Goal: Information Seeking & Learning: Check status

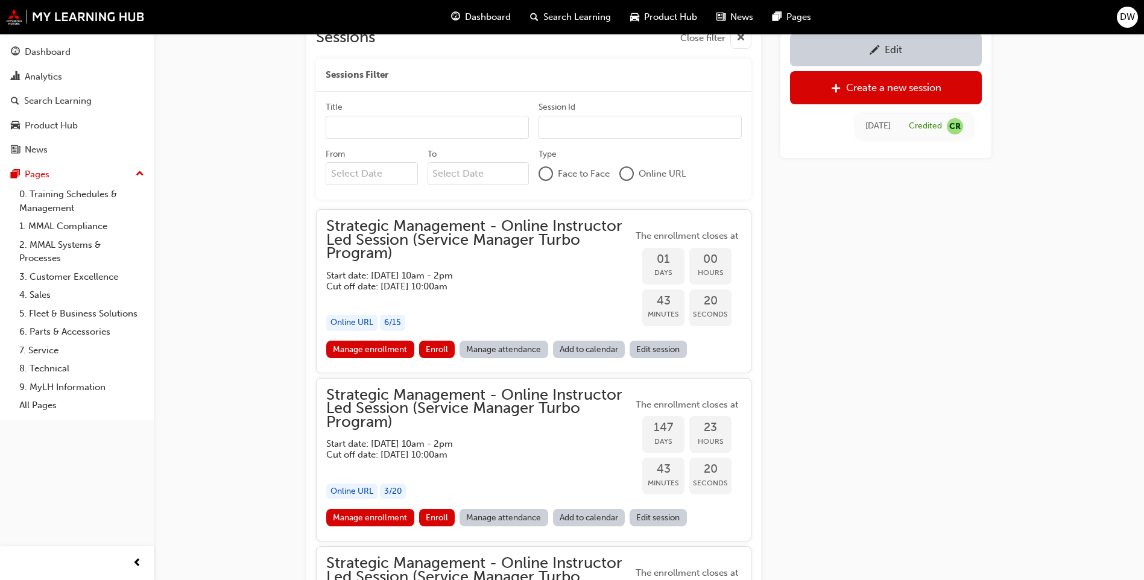
scroll to position [883, 0]
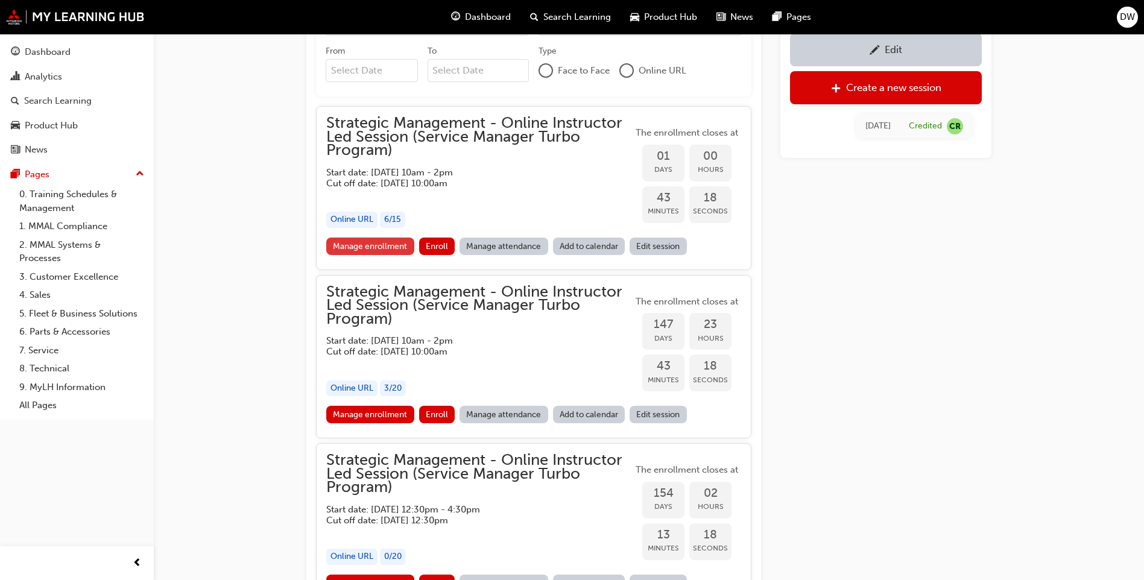
click at [389, 250] on link "Manage enrollment" at bounding box center [370, 246] width 88 height 17
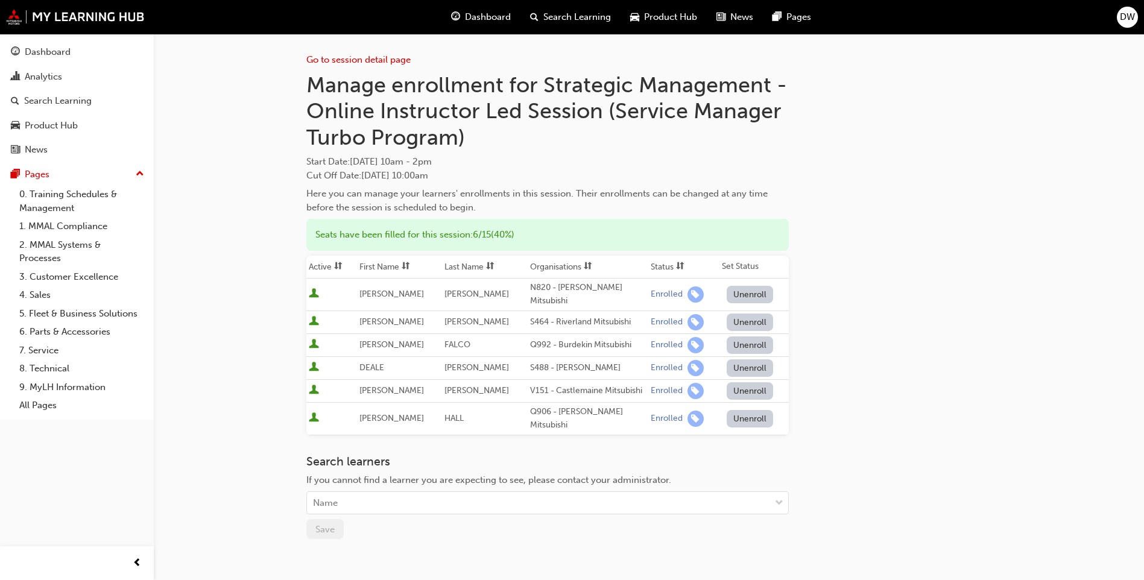
click at [848, 344] on div "Go to session detail page Manage enrollment for Strategic Management - Online I…" at bounding box center [648, 333] width 685 height 599
click at [36, 79] on div "Analytics" at bounding box center [43, 77] width 37 height 14
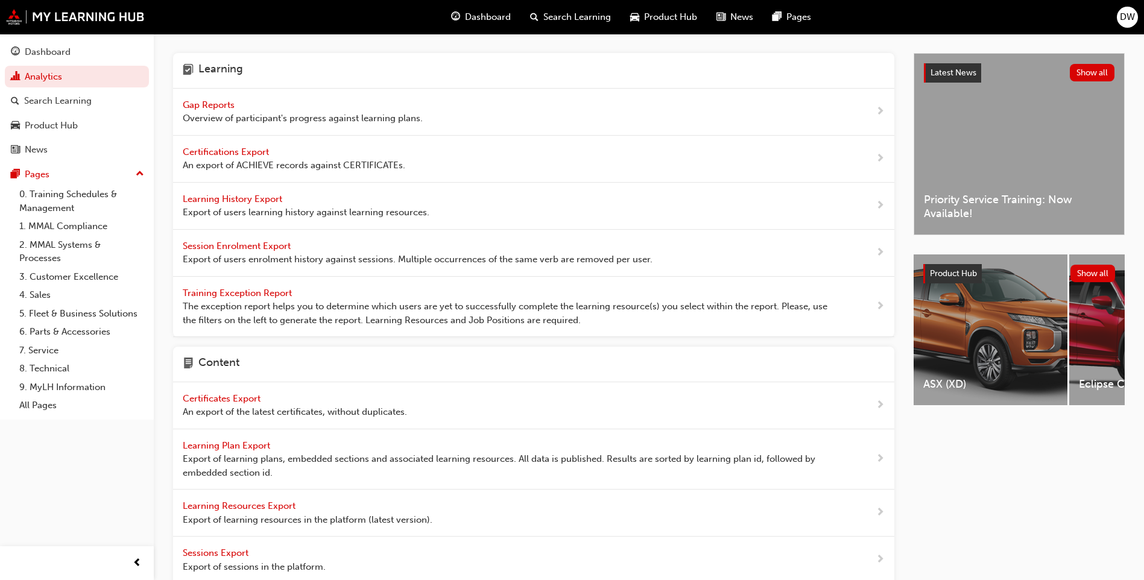
click at [216, 106] on span "Gap Reports" at bounding box center [210, 104] width 54 height 11
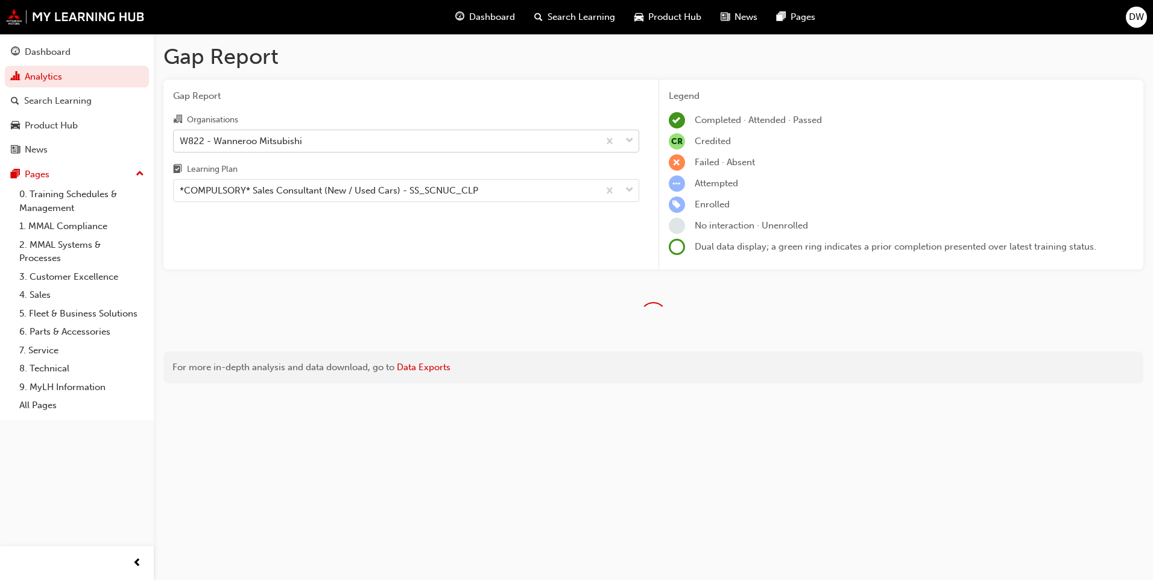
click at [256, 142] on div "W822 - Wanneroo Mitsubishi" at bounding box center [241, 141] width 122 height 14
click at [181, 142] on input "Organisations W822 - Wanneroo Mitsubishi" at bounding box center [180, 140] width 1 height 10
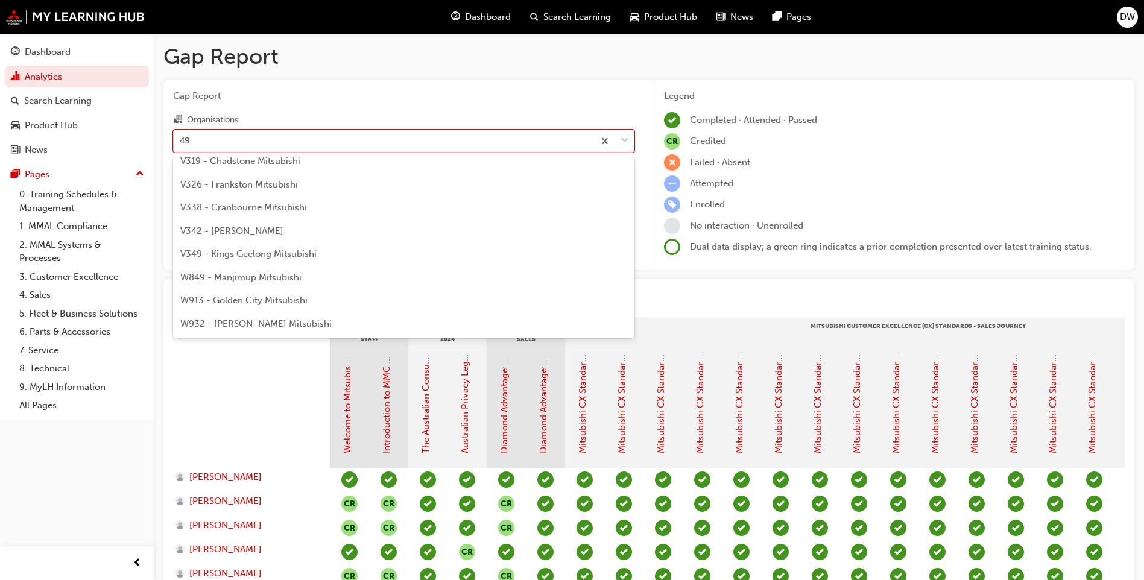
scroll to position [497, 0]
type input "496"
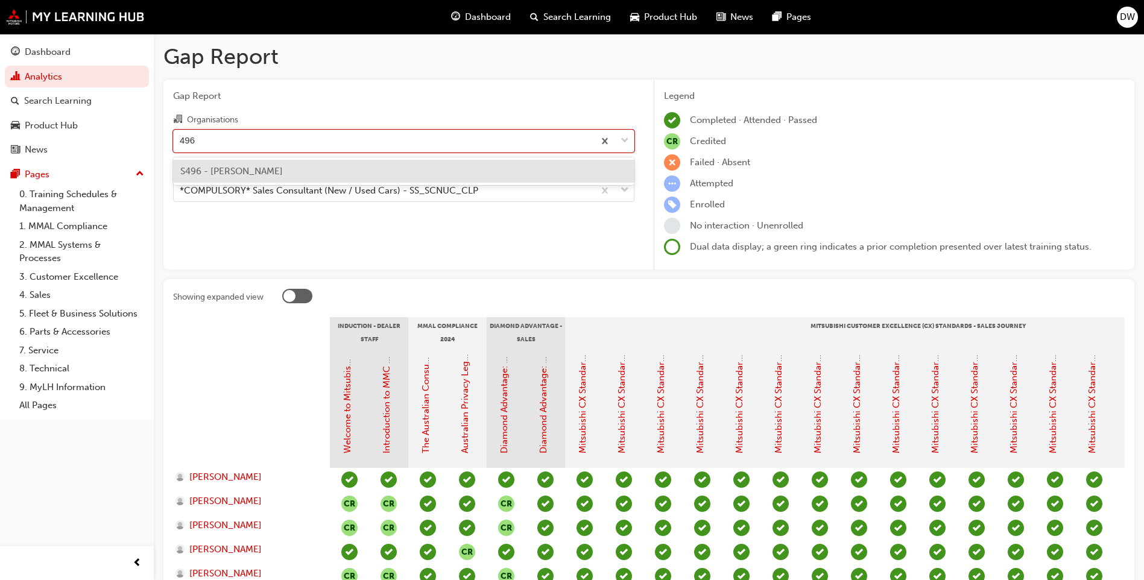
click at [259, 169] on span "S496 - [PERSON_NAME]" at bounding box center [231, 171] width 103 height 11
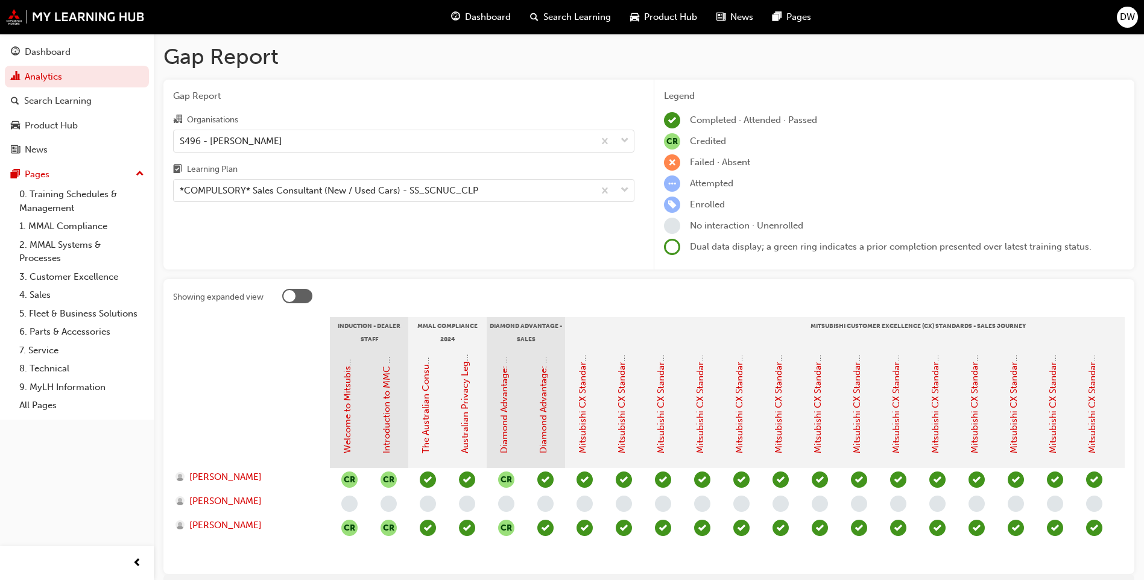
click at [965, 136] on div "CR Credited" at bounding box center [894, 141] width 461 height 16
click at [57, 175] on div "Pages" at bounding box center [77, 174] width 132 height 15
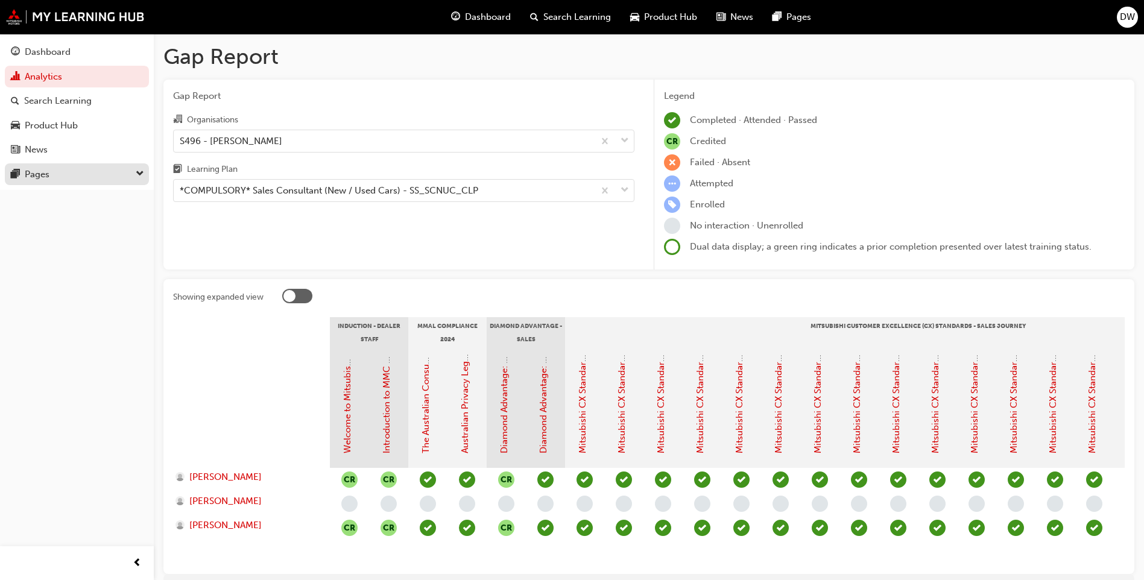
click at [56, 185] on button "Pages" at bounding box center [77, 174] width 144 height 22
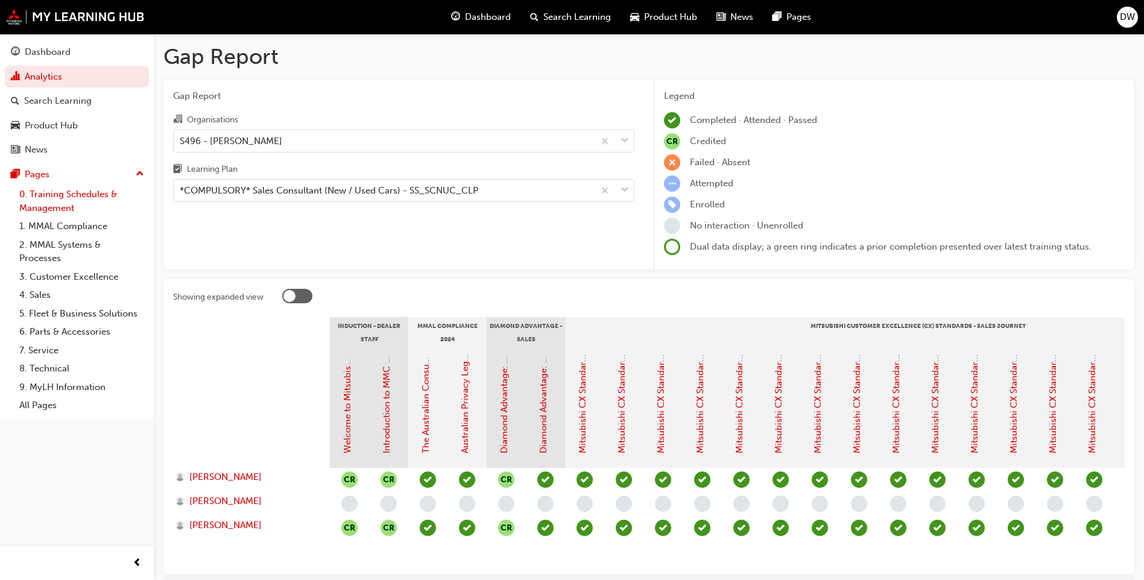
click at [54, 207] on link "0. Training Schedules & Management" at bounding box center [81, 201] width 134 height 32
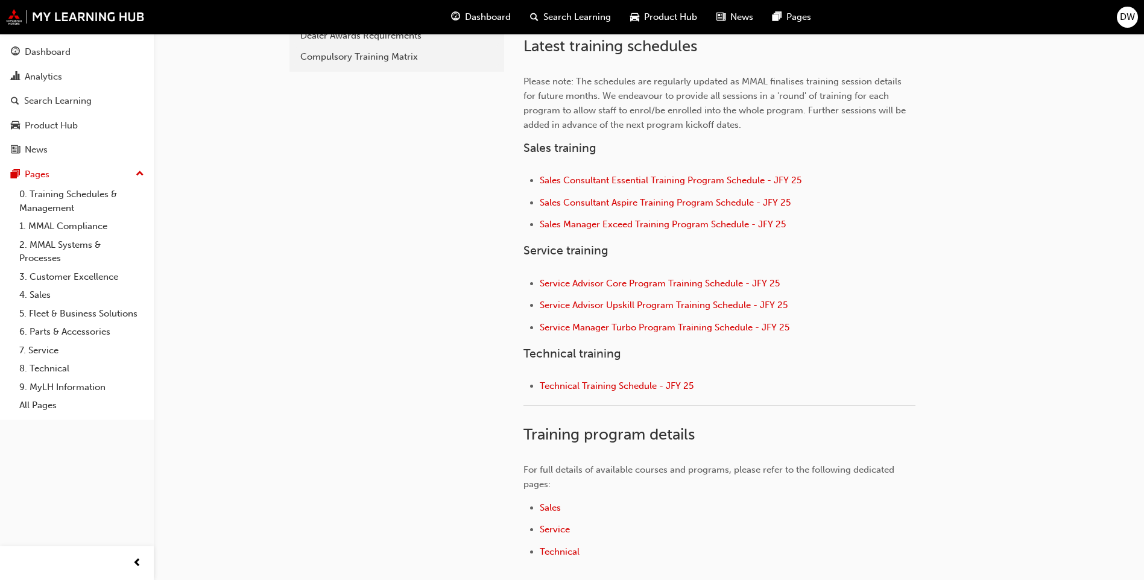
scroll to position [508, 0]
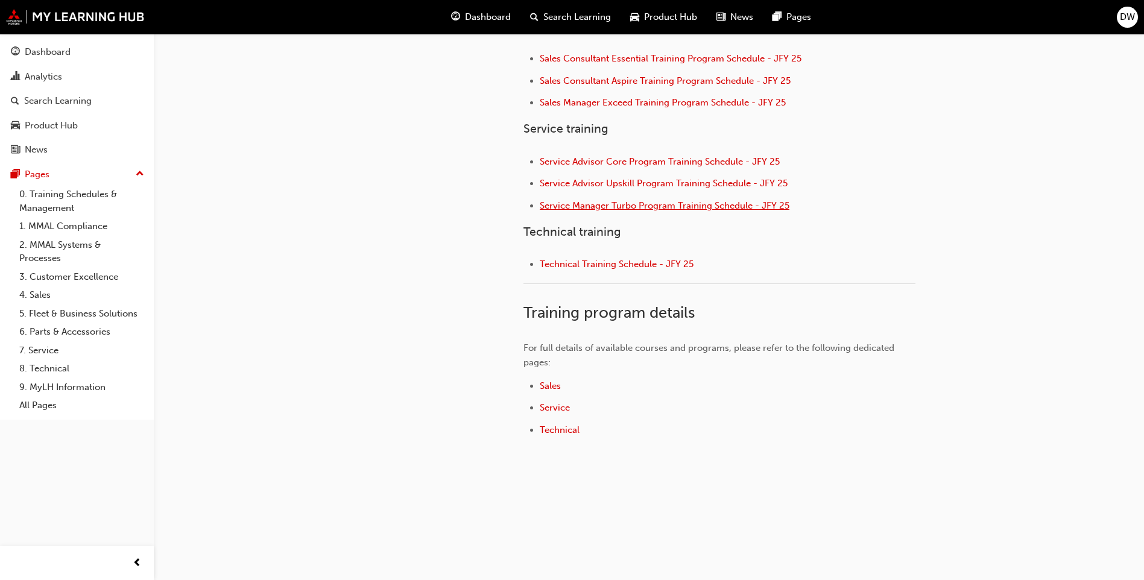
click at [617, 207] on span "Service Manager Turbo Program Training Schedule - JFY 25" at bounding box center [665, 205] width 250 height 11
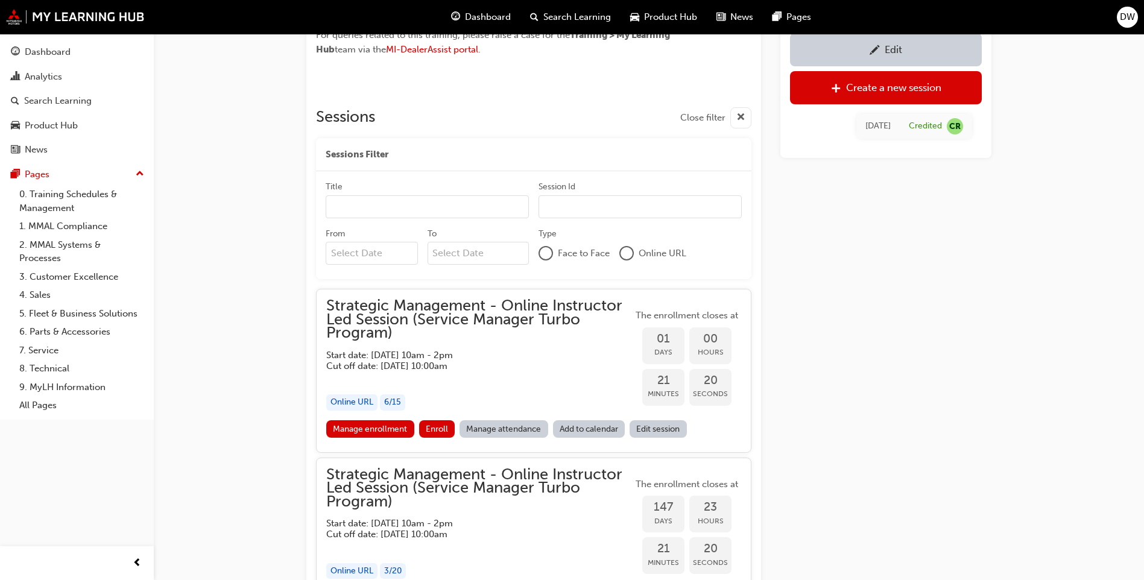
scroll to position [702, 0]
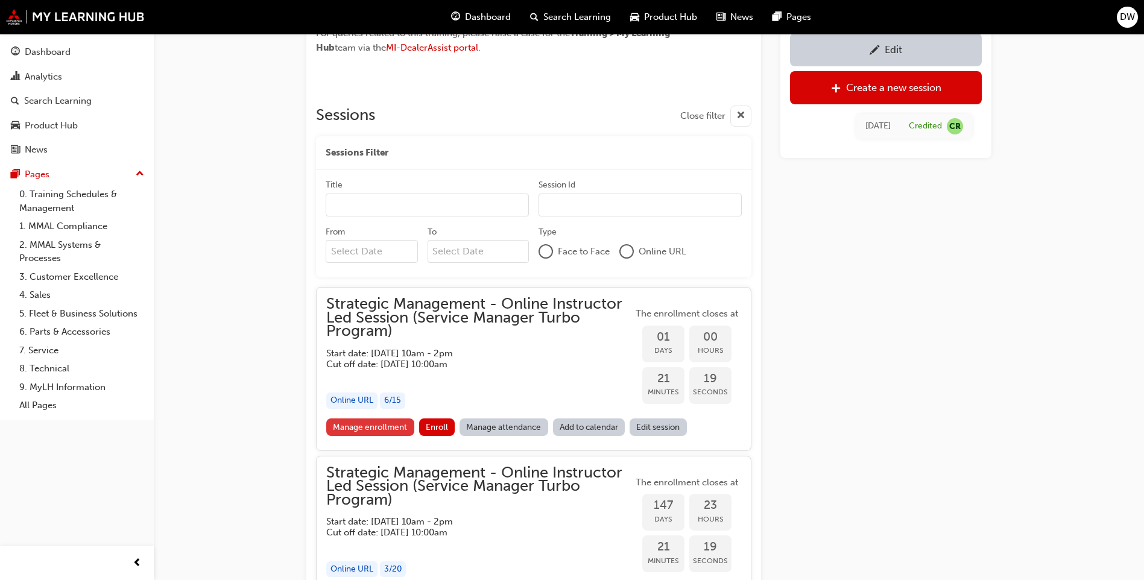
click at [385, 424] on link "Manage enrollment" at bounding box center [370, 426] width 88 height 17
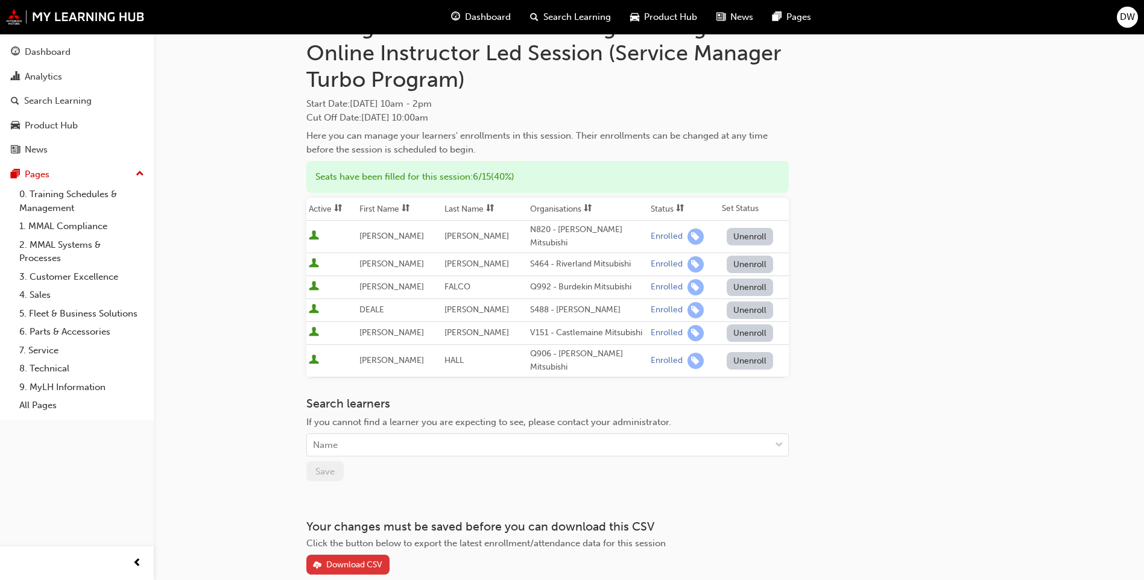
scroll to position [102, 0]
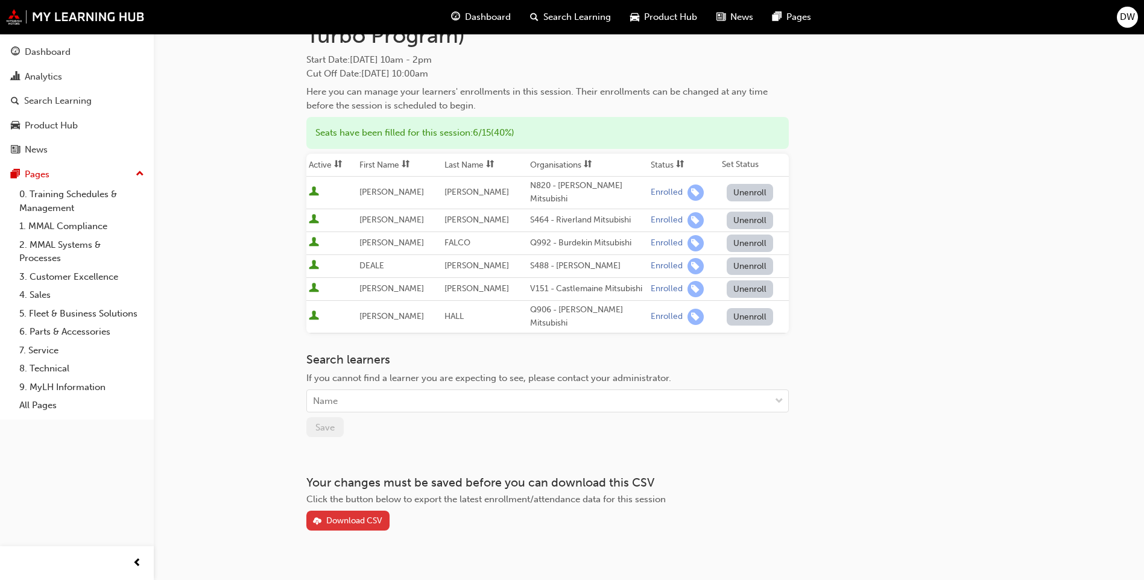
click at [377, 516] on div "Download CSV" at bounding box center [354, 521] width 56 height 10
click at [928, 332] on div "Go to session detail page Manage enrollment for Strategic Management - Online I…" at bounding box center [648, 231] width 685 height 599
click at [1003, 210] on div "Go to session detail page Manage enrollment for Strategic Management - Online I…" at bounding box center [649, 250] width 724 height 637
click at [890, 380] on div "Go to session detail page Manage enrollment for Strategic Management - Online I…" at bounding box center [648, 231] width 685 height 599
click at [96, 195] on link "0. Training Schedules & Management" at bounding box center [81, 201] width 134 height 32
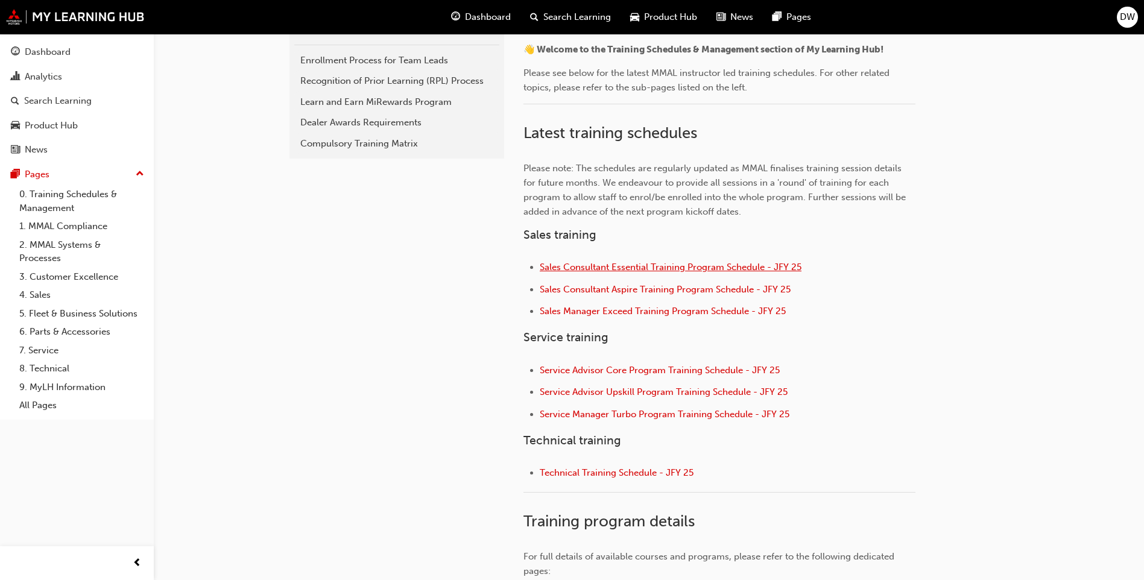
scroll to position [301, 0]
click at [652, 414] on span "Service Manager Turbo Program Training Schedule - JFY 25" at bounding box center [665, 412] width 250 height 11
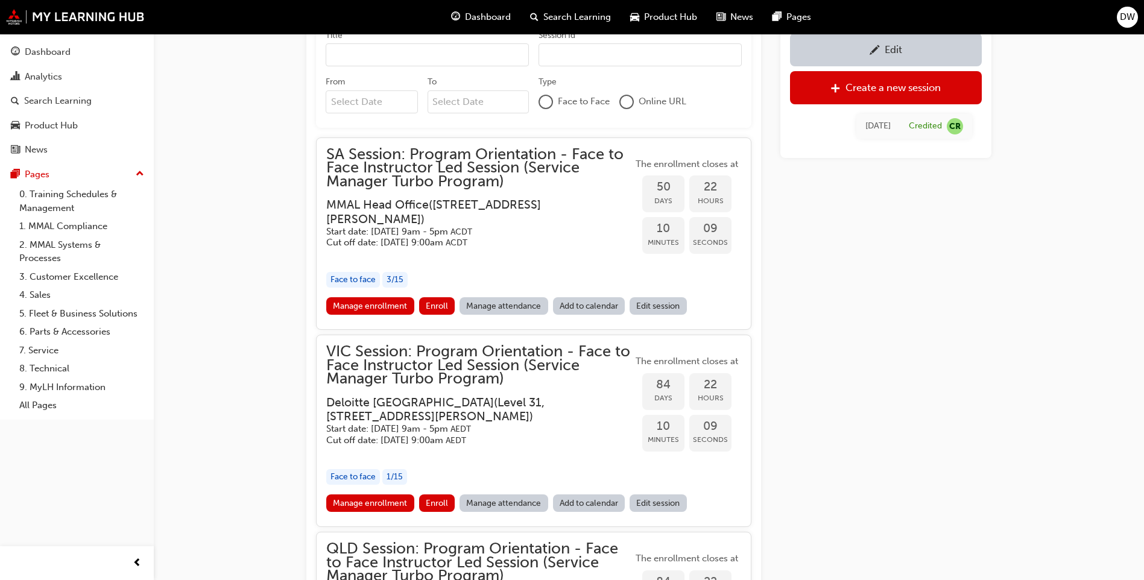
scroll to position [1070, 0]
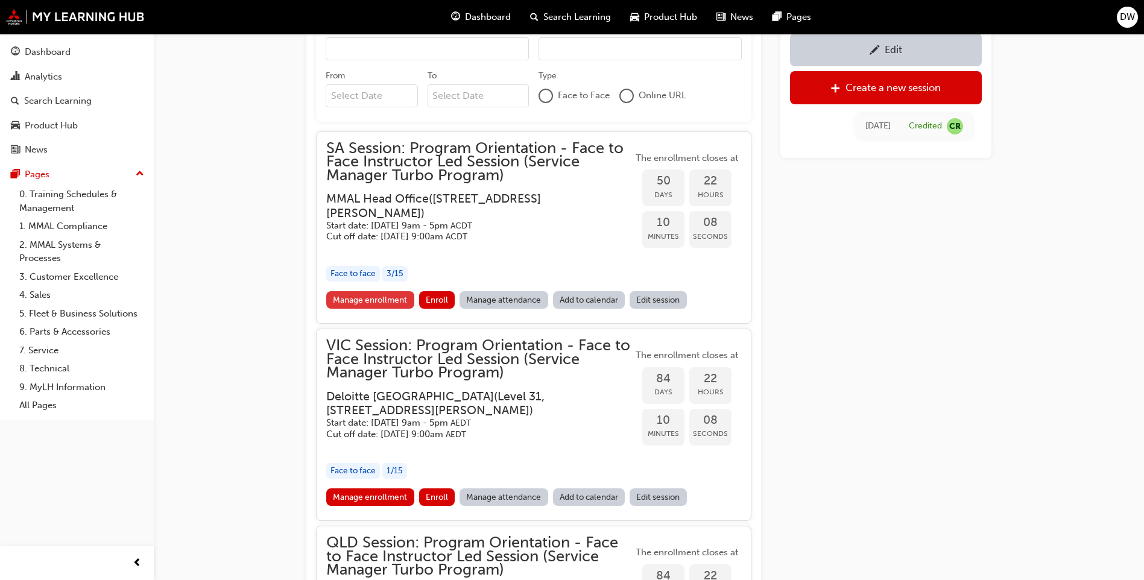
click at [400, 298] on link "Manage enrollment" at bounding box center [370, 299] width 88 height 17
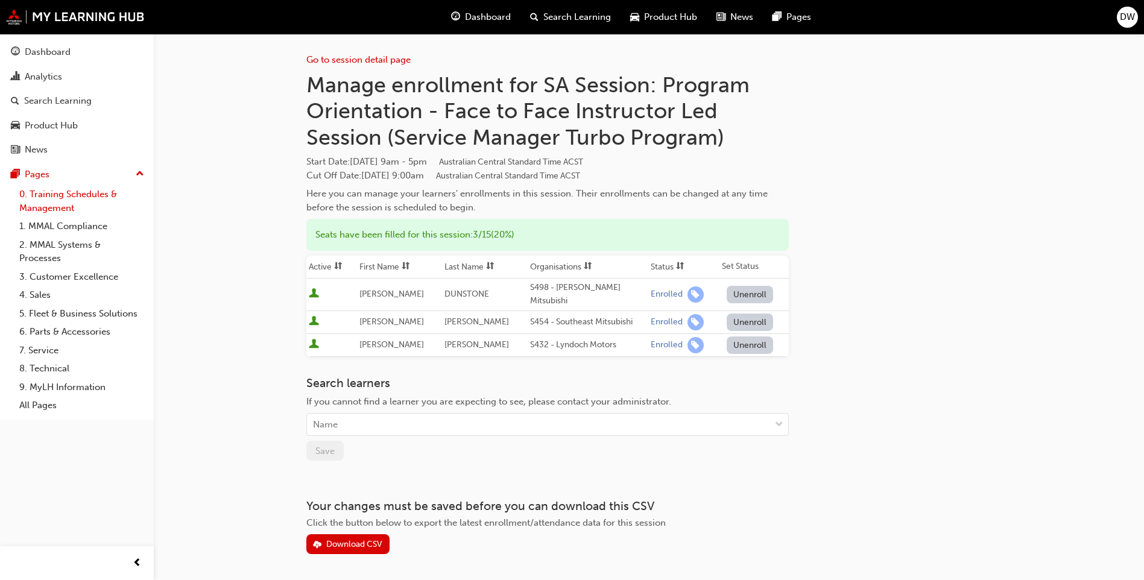
click at [83, 193] on link "0. Training Schedules & Management" at bounding box center [81, 201] width 134 height 32
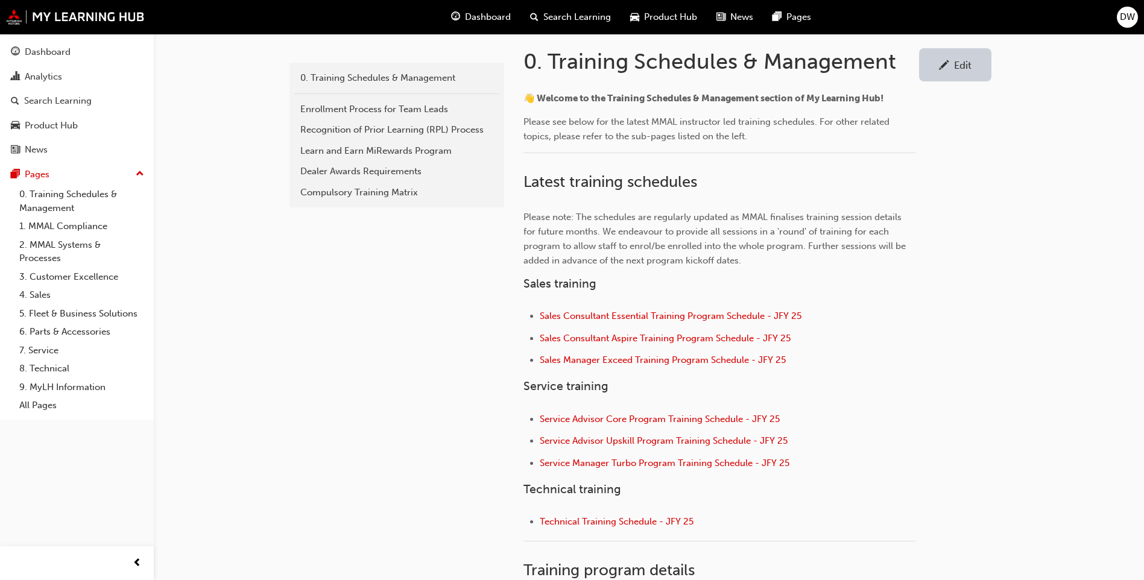
scroll to position [508, 0]
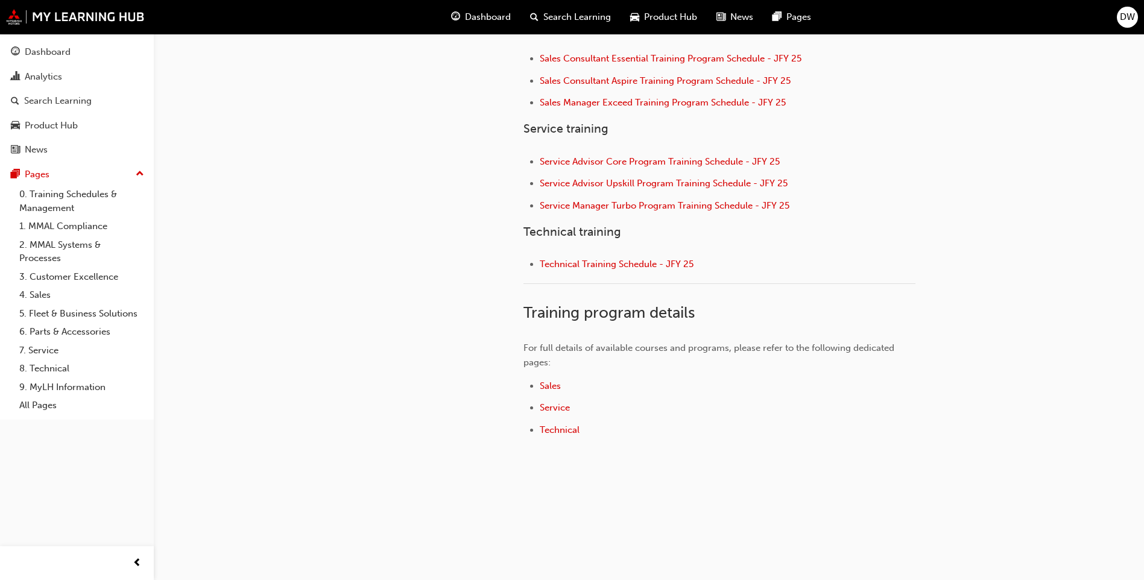
click at [462, 235] on div "training-schedules-management 0. Training Schedules & Management Enrollment Pro…" at bounding box center [395, 139] width 217 height 745
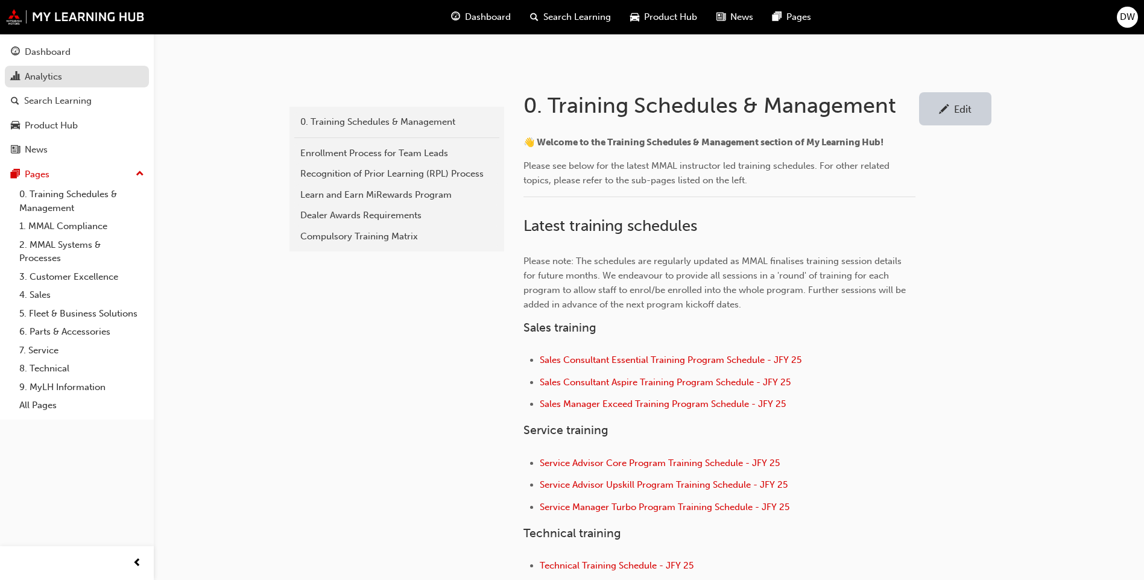
click at [49, 85] on link "Analytics" at bounding box center [77, 77] width 144 height 22
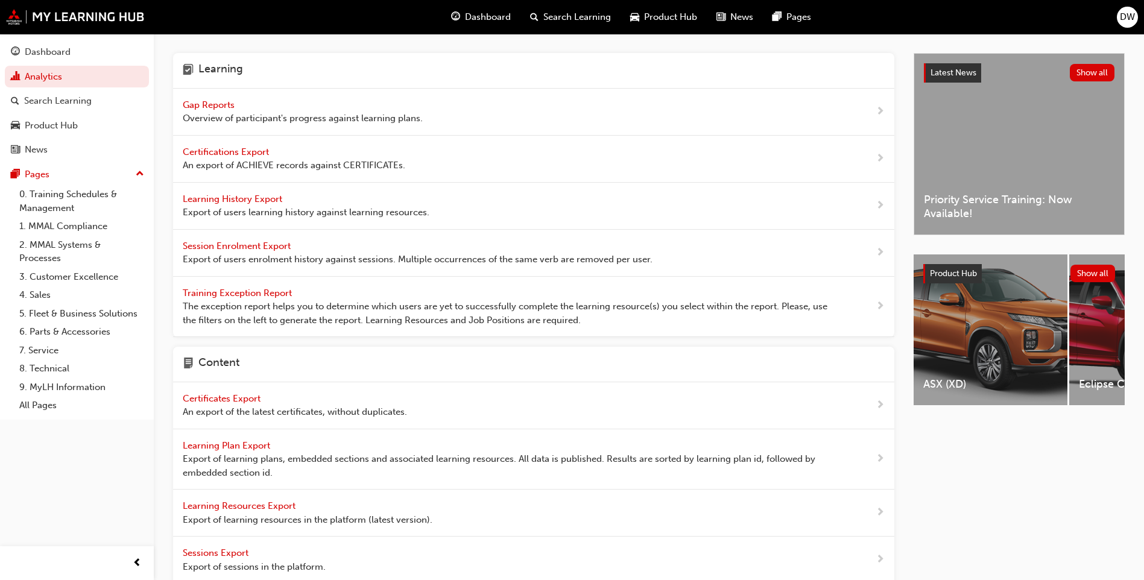
click at [194, 100] on span "Gap Reports" at bounding box center [210, 104] width 54 height 11
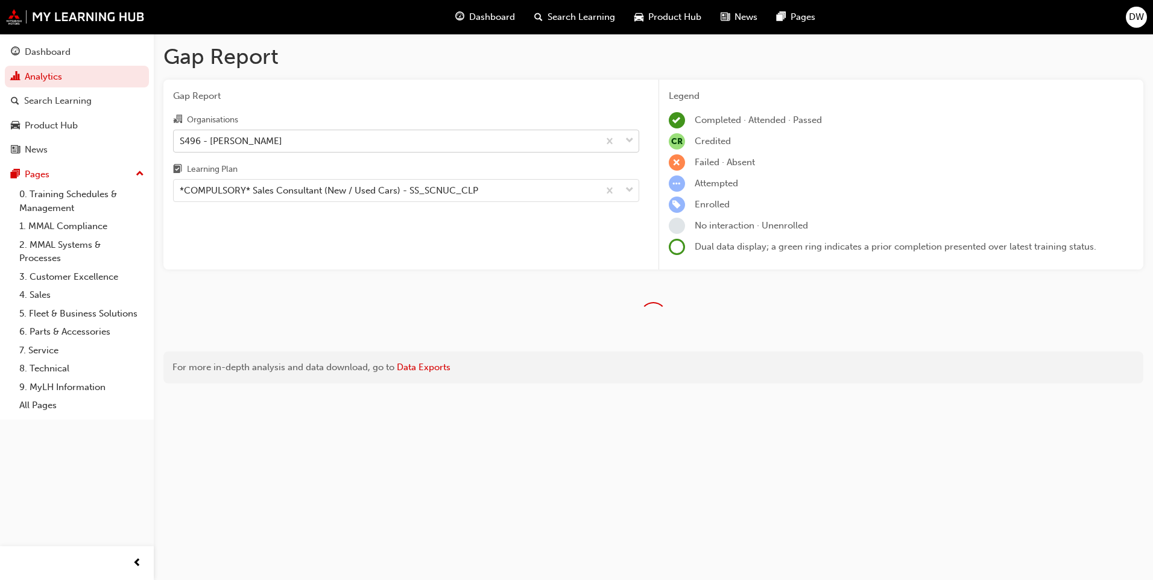
click at [215, 142] on div "S496 - [PERSON_NAME]" at bounding box center [231, 141] width 103 height 14
click at [181, 142] on input "Organisations S496 - Agostino Mitsubishi" at bounding box center [180, 140] width 1 height 10
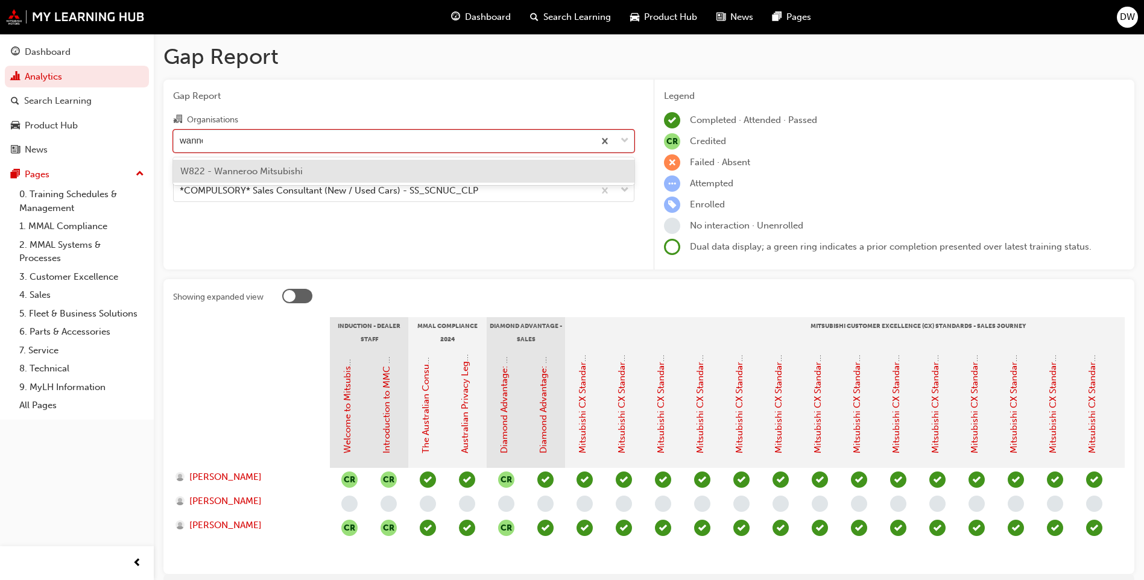
type input "wanner"
click at [294, 166] on span "W822 - Wanneroo Mitsubishi" at bounding box center [241, 171] width 122 height 11
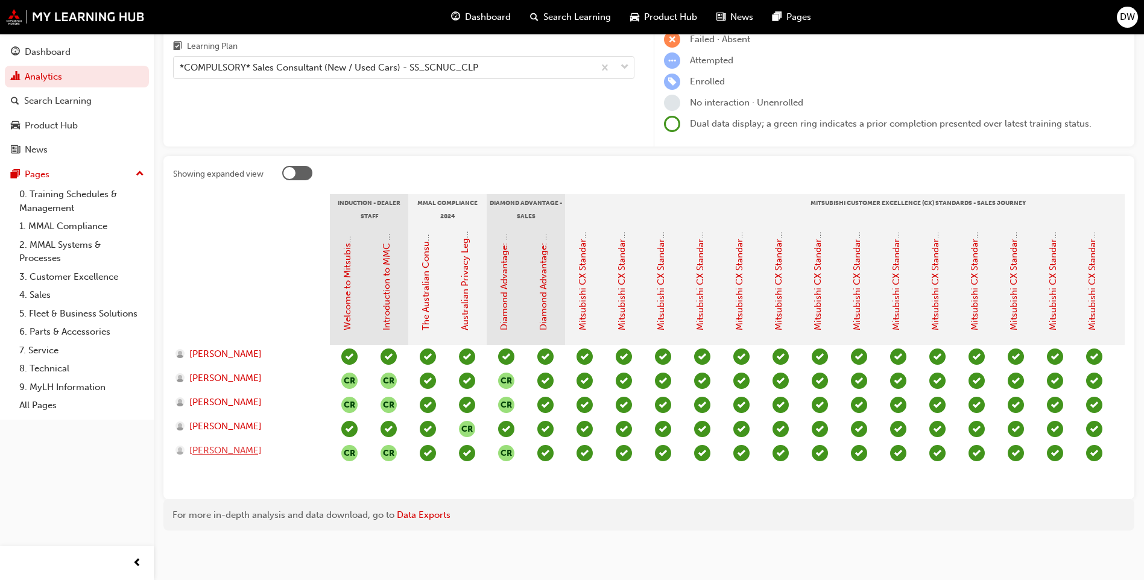
click at [227, 444] on span "[PERSON_NAME]" at bounding box center [225, 451] width 72 height 14
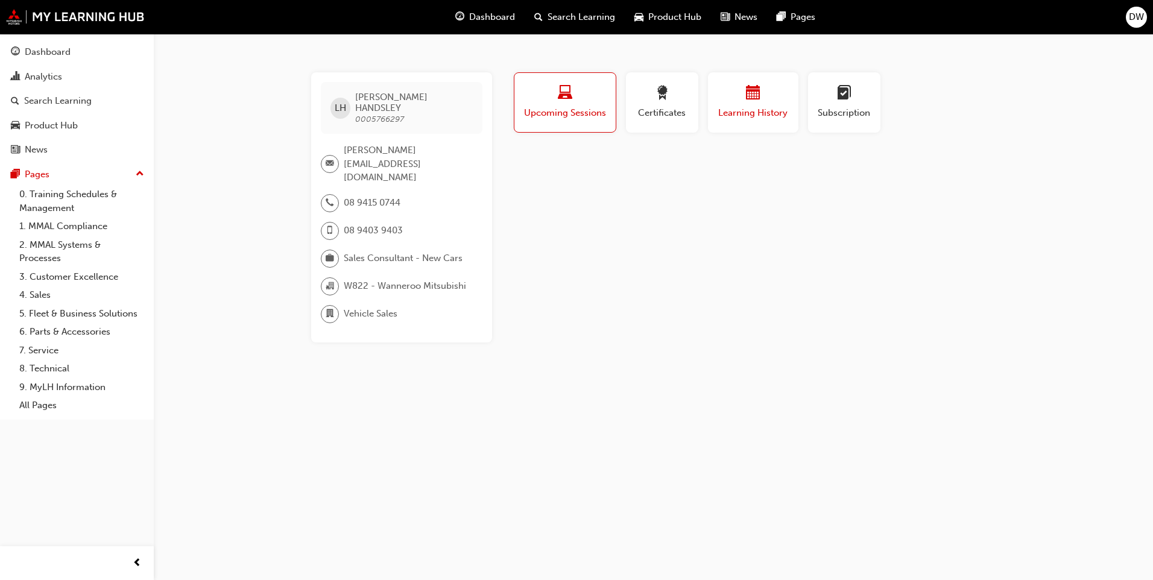
click at [772, 104] on div "Learning History" at bounding box center [753, 103] width 72 height 34
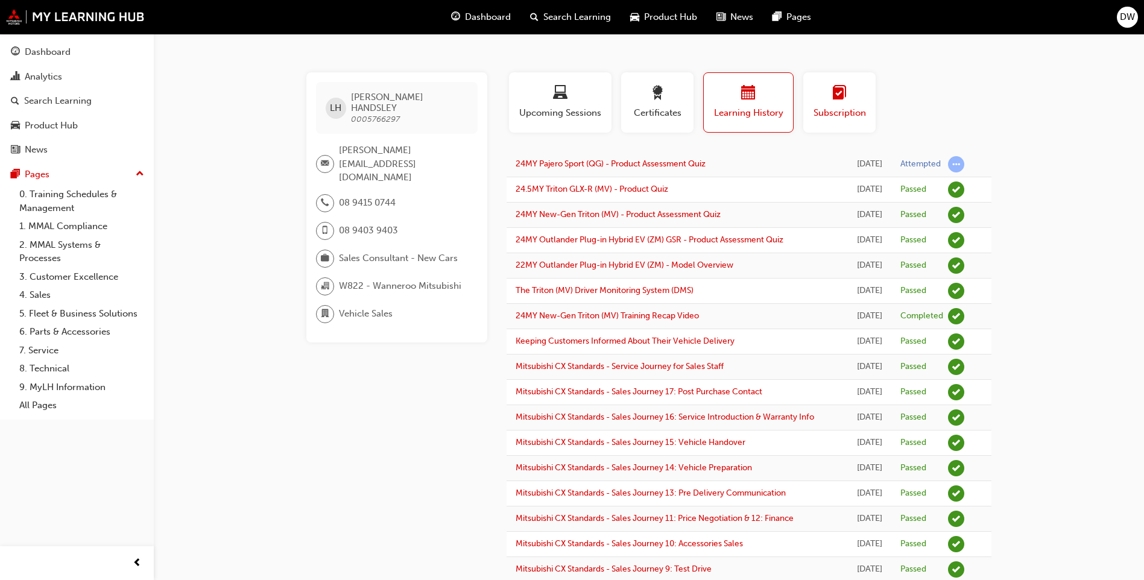
click at [837, 119] on span "Subscription" at bounding box center [839, 113] width 54 height 14
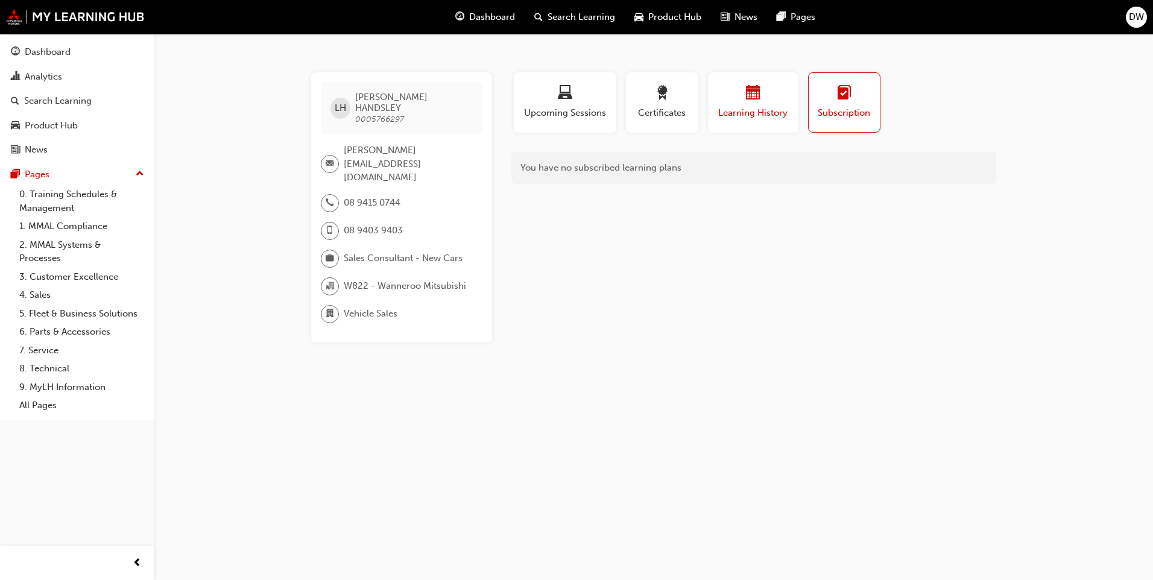
click at [749, 107] on span "Learning History" at bounding box center [753, 113] width 72 height 14
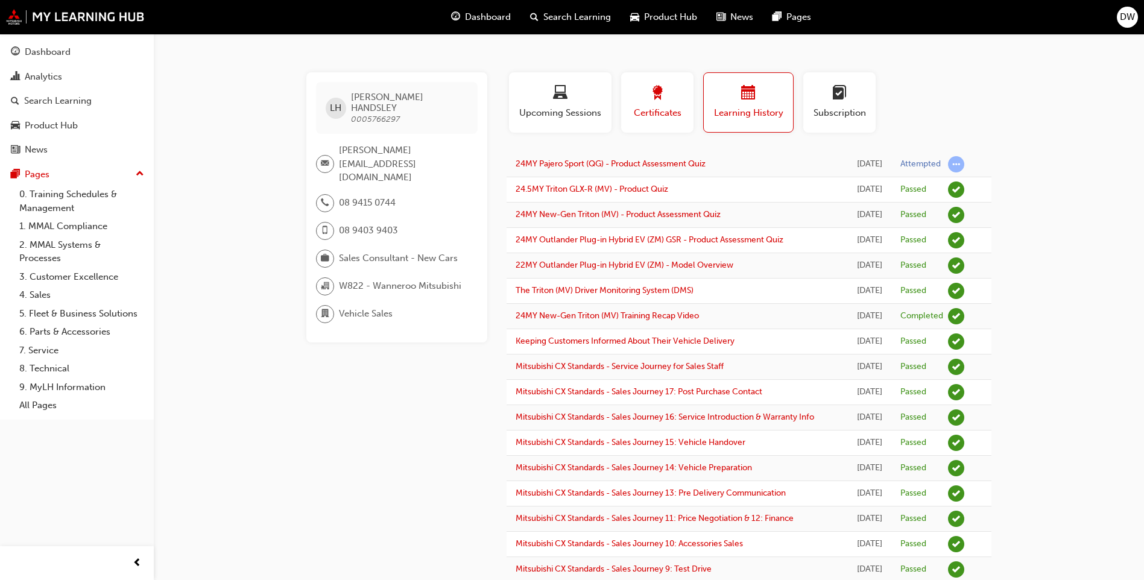
click at [642, 112] on span "Certificates" at bounding box center [657, 113] width 54 height 14
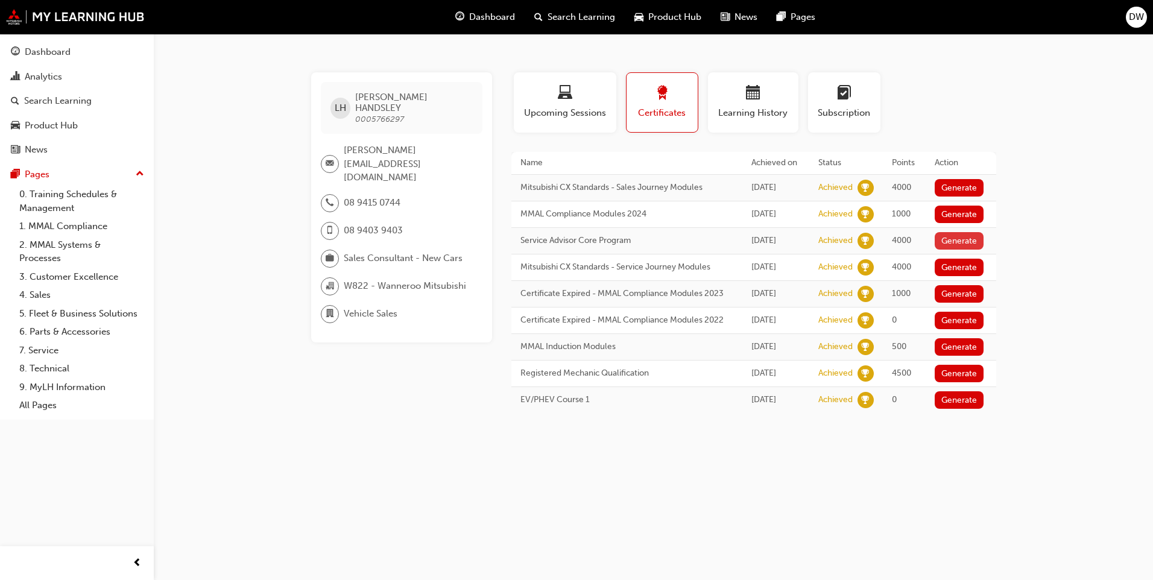
click at [977, 243] on button "Generate" at bounding box center [959, 240] width 49 height 17
click at [1034, 228] on div "LH LEWIS HANDSLEY 0005766297 lewis.handsley@wanneroomitsubishi.com.au 08 9415 0…" at bounding box center [576, 290] width 1153 height 580
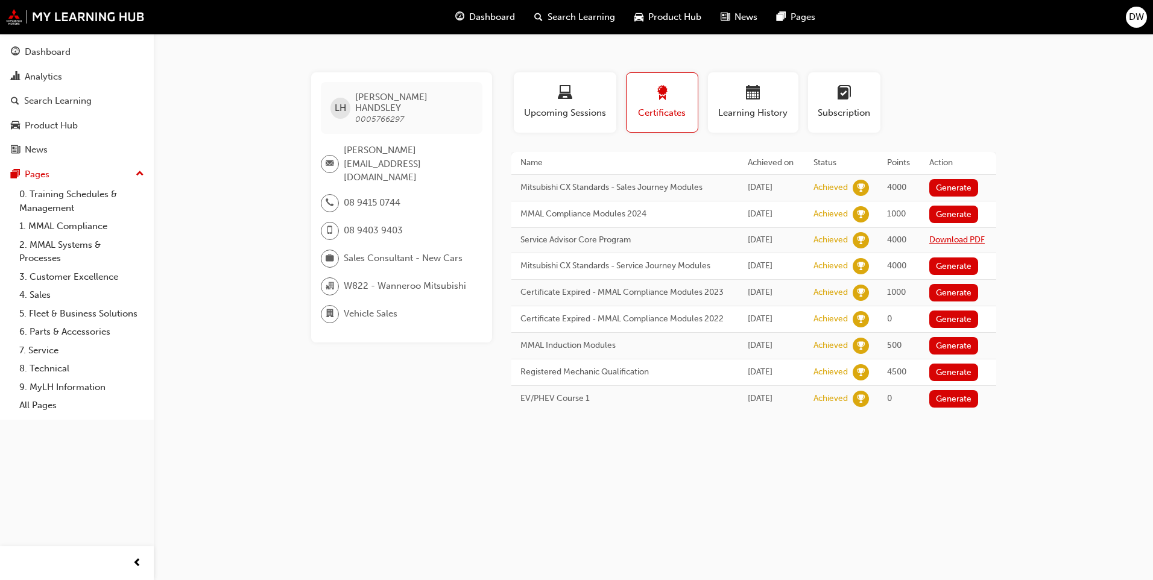
click at [936, 239] on link "Download PDF" at bounding box center [956, 240] width 55 height 10
click at [1095, 286] on div "LH LEWIS HANDSLEY 0005766297 lewis.handsley@wanneroomitsubishi.com.au 08 9415 0…" at bounding box center [576, 290] width 1153 height 580
drag, startPoint x: 449, startPoint y: 518, endPoint x: 454, endPoint y: 510, distance: 9.2
click at [449, 518] on div "LH LEWIS HANDSLEY 0005766297 lewis.handsley@wanneroomitsubishi.com.au 08 9415 0…" at bounding box center [576, 290] width 1153 height 580
click at [754, 93] on span "calendar-icon" at bounding box center [753, 94] width 14 height 16
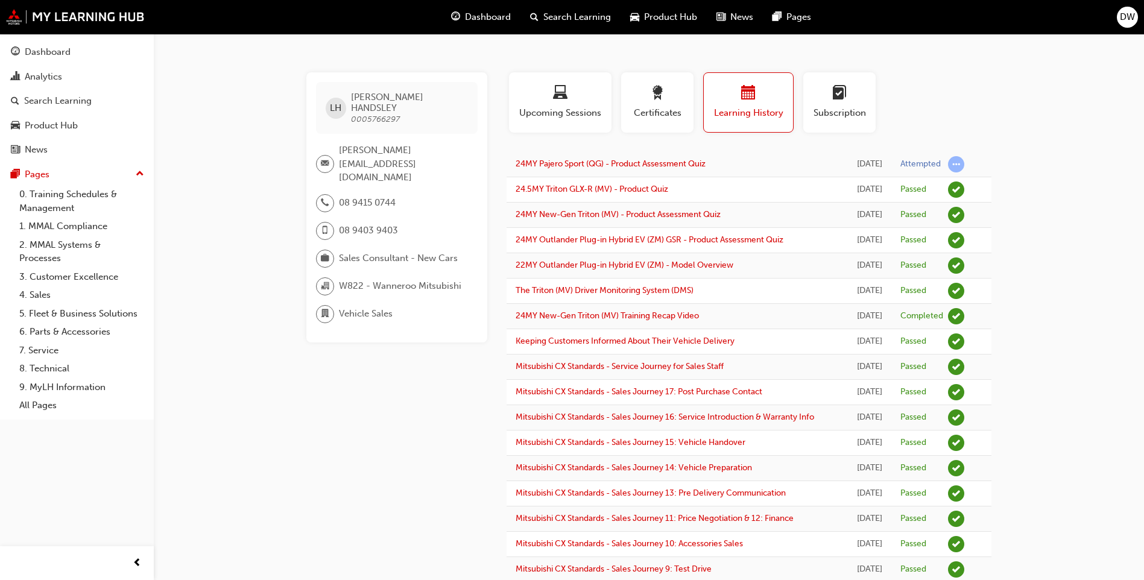
click at [40, 87] on link "Analytics" at bounding box center [77, 77] width 144 height 22
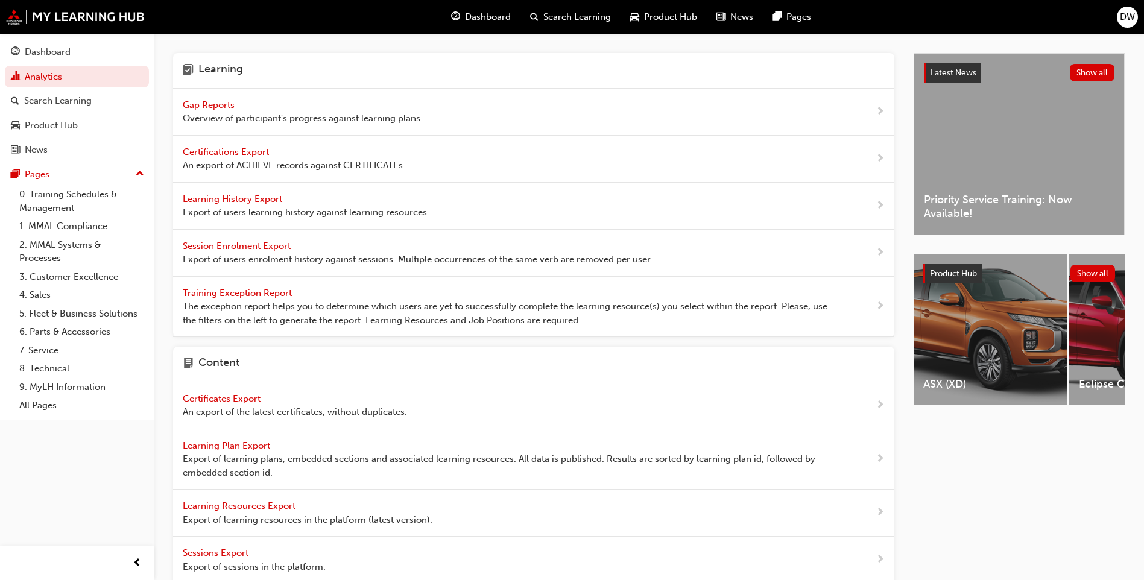
click at [233, 104] on span "Gap Reports" at bounding box center [210, 104] width 54 height 11
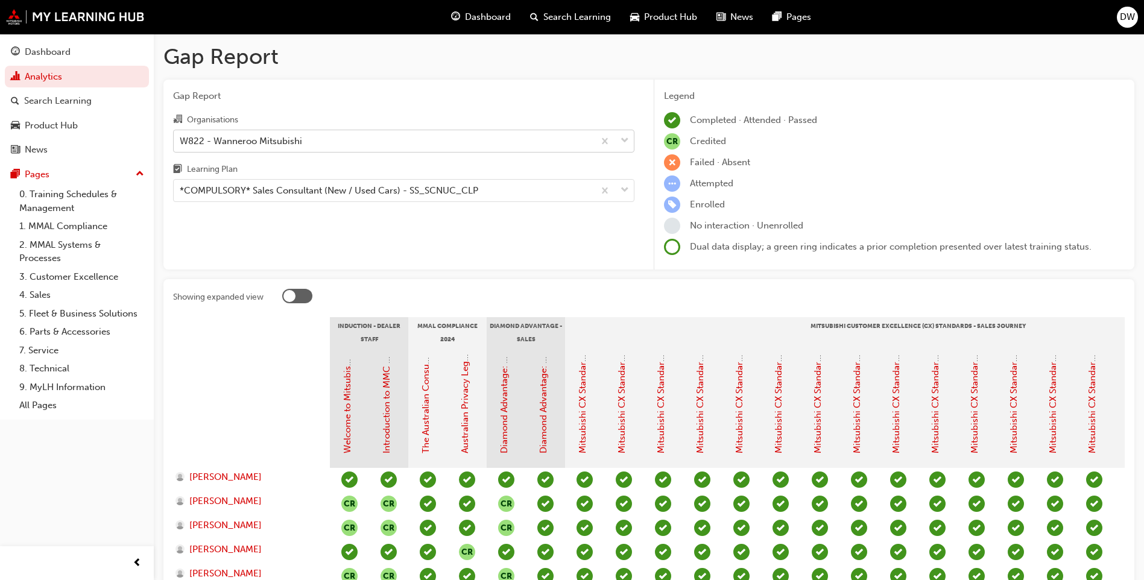
click at [260, 146] on div "W822 - Wanneroo Mitsubishi" at bounding box center [241, 141] width 122 height 14
click at [181, 145] on input "Organisations W822 - Wanneroo Mitsubishi" at bounding box center [180, 140] width 1 height 10
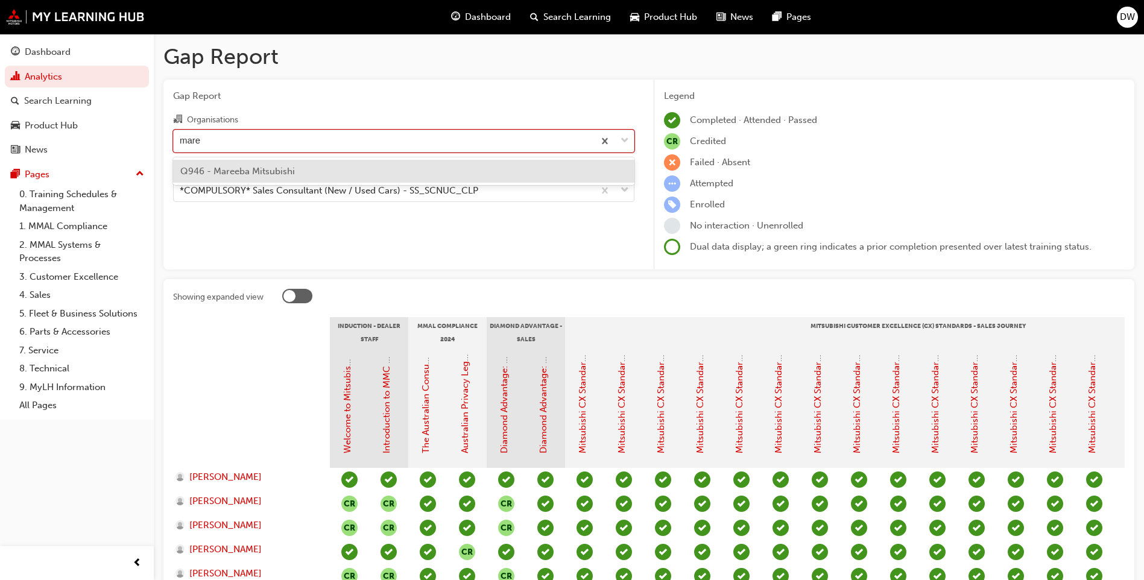
type input "maree"
click at [274, 166] on span "Q946 - Mareeba Mitsubishi" at bounding box center [237, 171] width 115 height 11
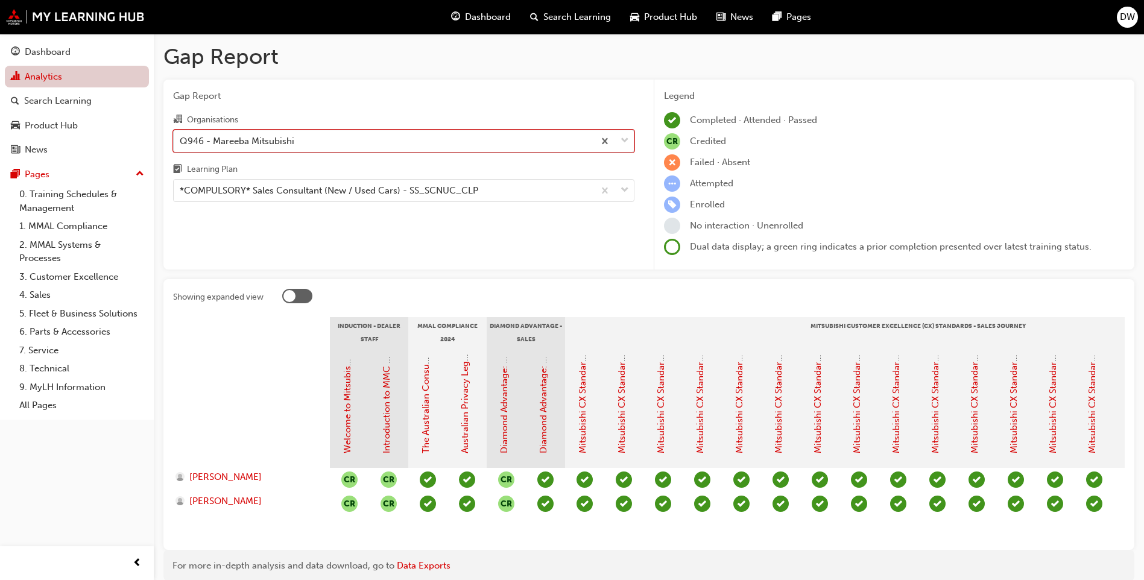
click at [36, 77] on link "Analytics" at bounding box center [77, 77] width 144 height 22
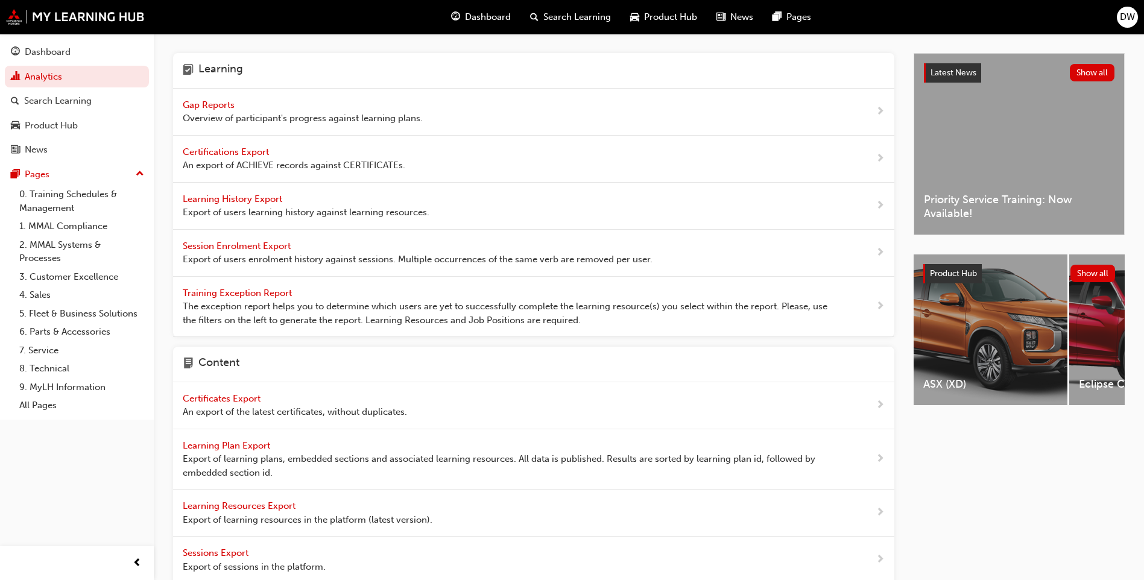
click at [211, 151] on span "Certifications Export" at bounding box center [227, 152] width 89 height 11
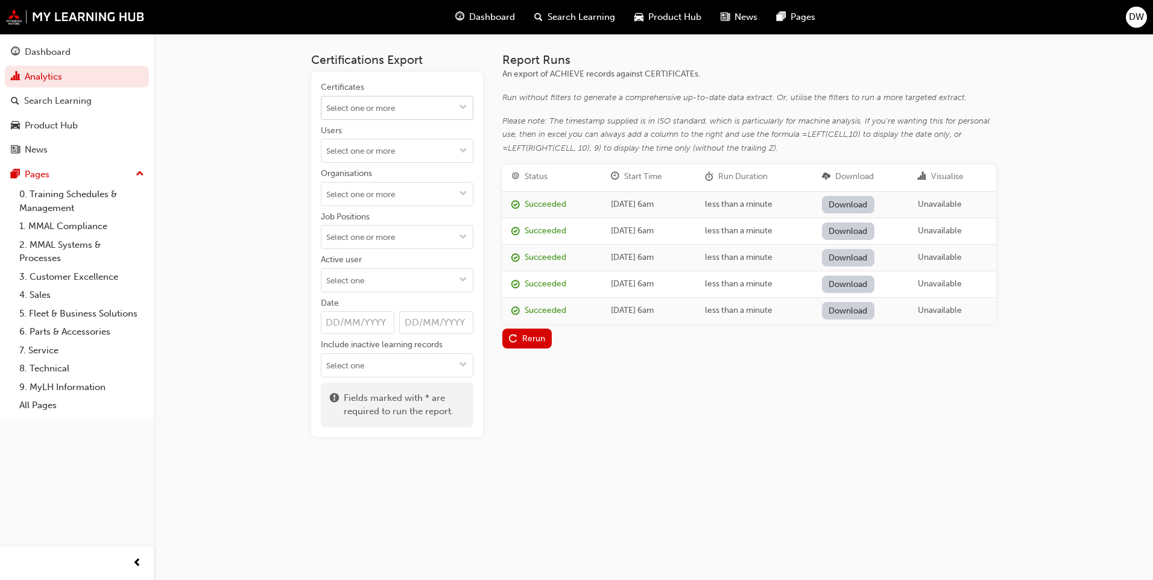
click at [352, 106] on input "Certificates" at bounding box center [396, 107] width 151 height 23
click at [285, 144] on div "Certifications Export Certificates EV/PHEV Course 1 Registered Mechanic Qualifi…" at bounding box center [576, 290] width 1153 height 580
click at [55, 78] on link "Analytics" at bounding box center [77, 77] width 144 height 22
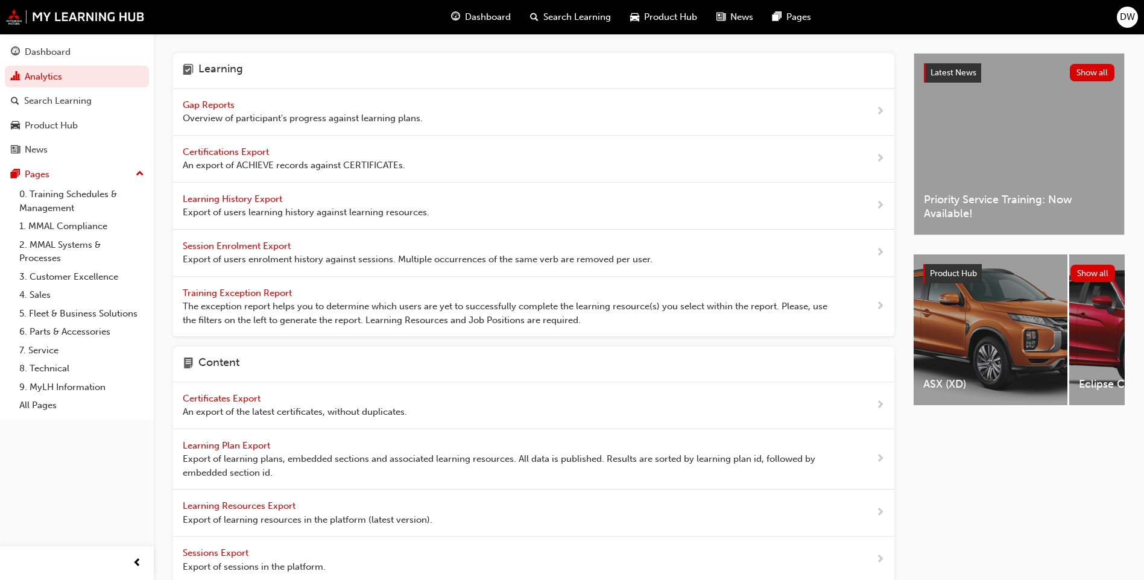
click at [206, 107] on span "Gap Reports" at bounding box center [210, 104] width 54 height 11
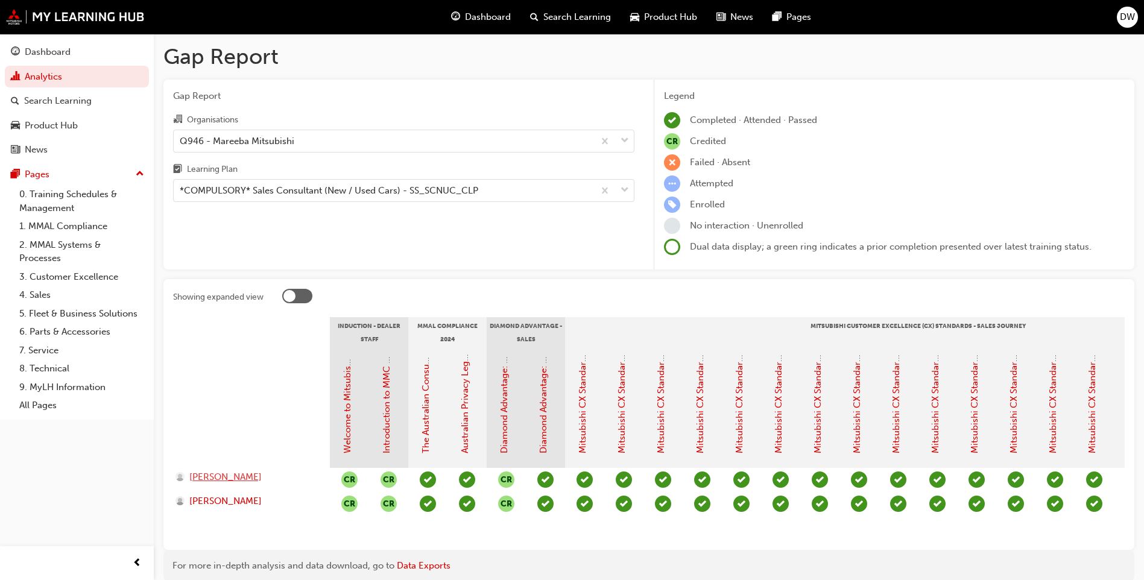
click at [242, 476] on span "ADRIAN MADRID" at bounding box center [225, 477] width 72 height 14
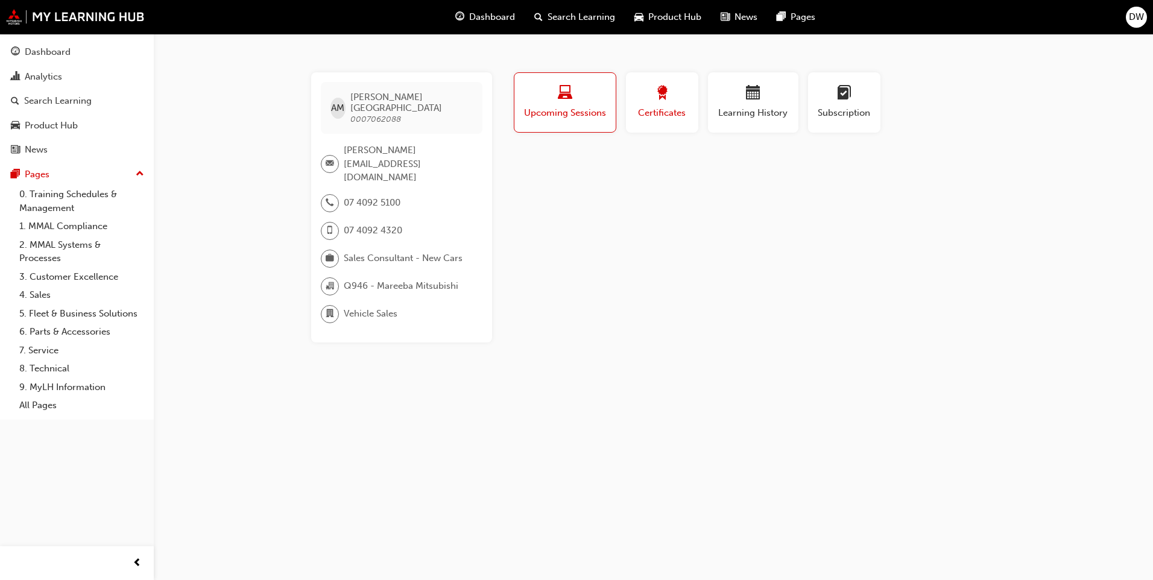
click at [667, 99] on span "award-icon" at bounding box center [662, 94] width 14 height 16
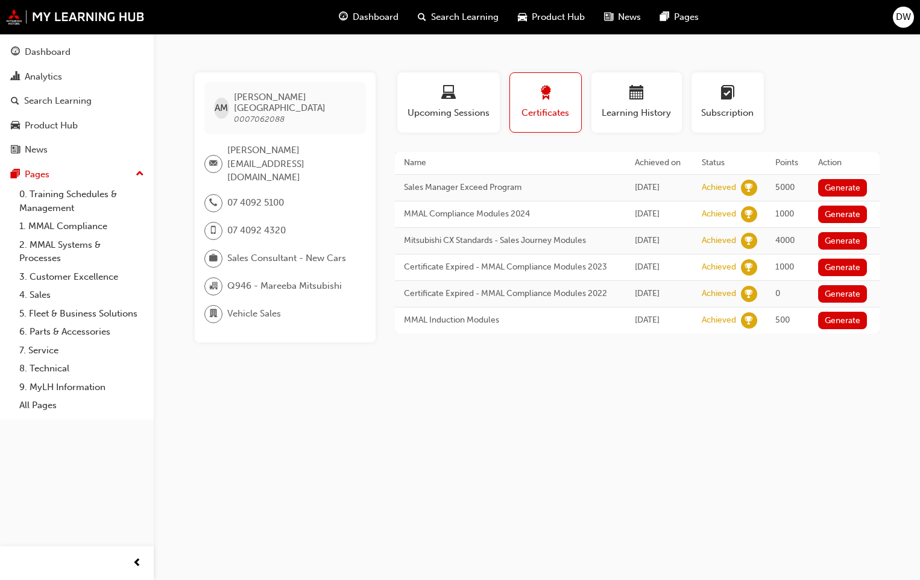
click at [888, 113] on div "Profile Upcoming Sessions Certificates Learning History Subscription" at bounding box center [637, 107] width 509 height 70
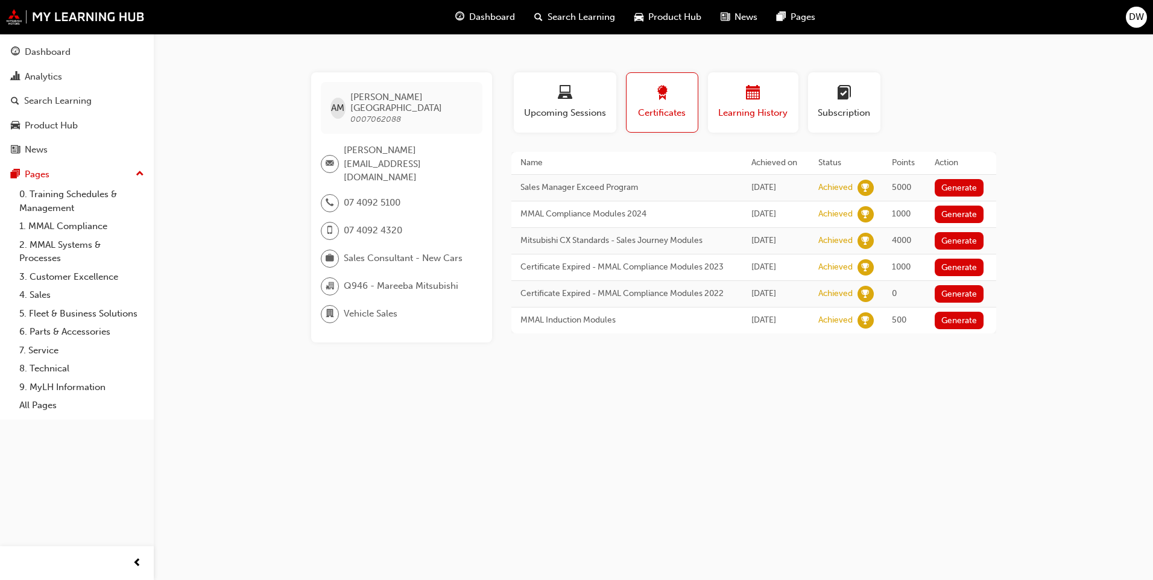
click at [755, 92] on span "calendar-icon" at bounding box center [753, 94] width 14 height 16
